Goal: Task Accomplishment & Management: Complete application form

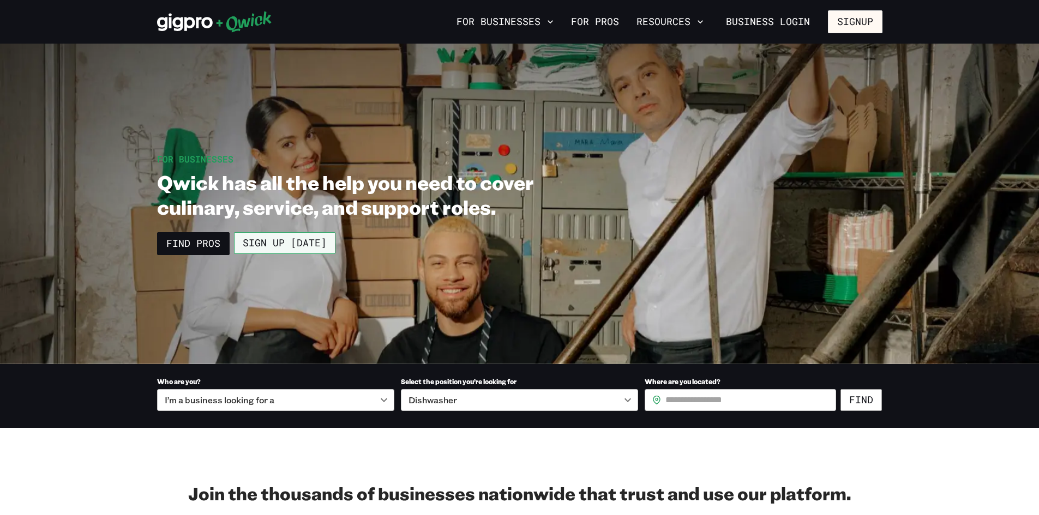
click at [284, 244] on link "Sign up [DATE]" at bounding box center [284, 243] width 101 height 22
click at [854, 22] on button "Signup" at bounding box center [855, 21] width 55 height 23
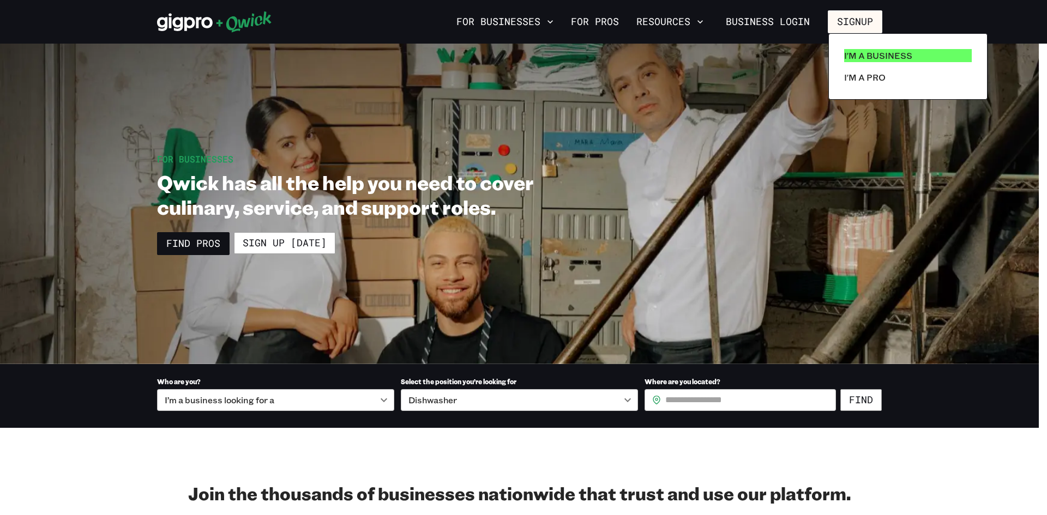
click at [888, 54] on p "I'm a Business" at bounding box center [878, 55] width 68 height 13
click at [886, 56] on p "I'm a Business" at bounding box center [878, 55] width 68 height 13
click at [792, 20] on div at bounding box center [523, 257] width 1047 height 515
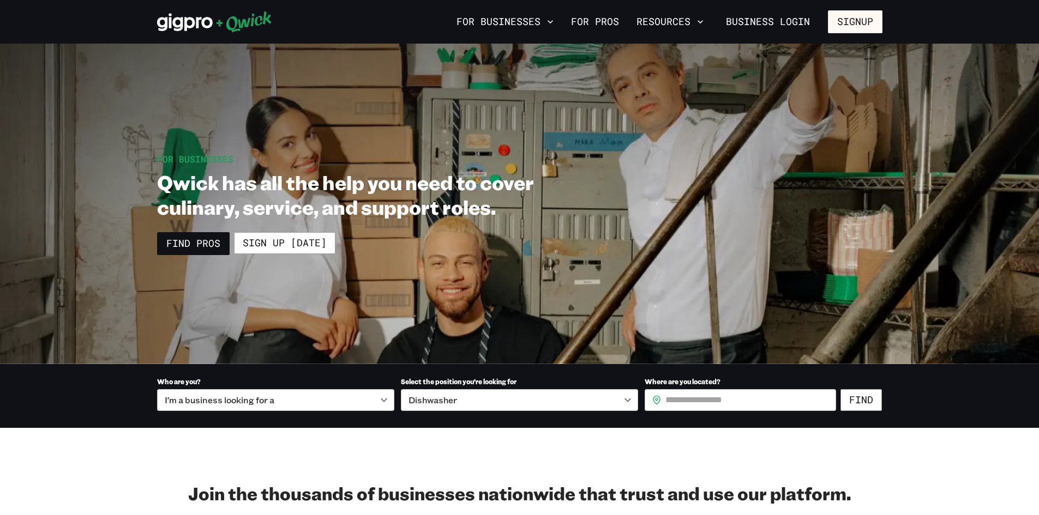
click at [792, 20] on link "Business Login" at bounding box center [768, 21] width 103 height 23
